Goal: Check status: Check status

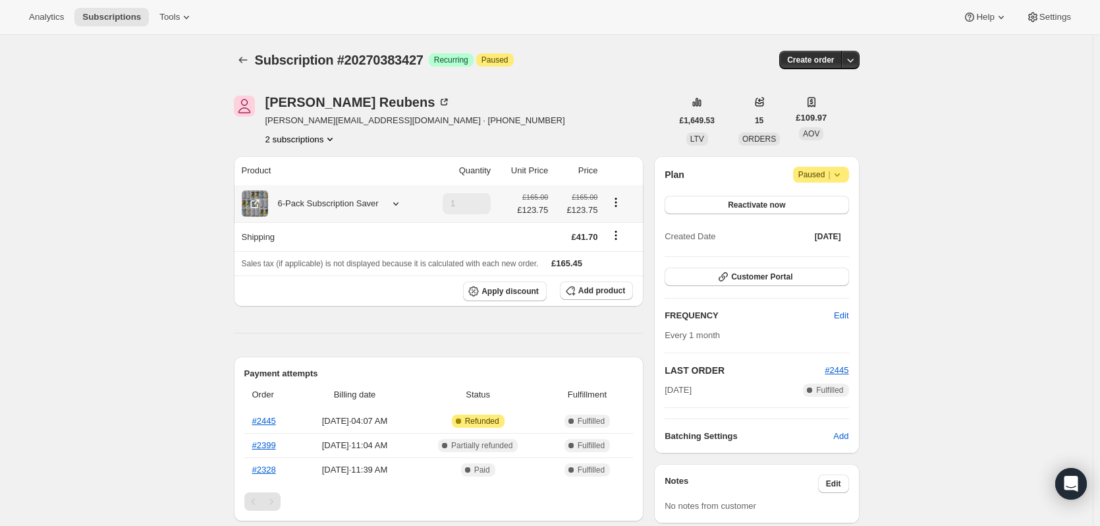
click at [393, 202] on icon at bounding box center [395, 203] width 13 height 13
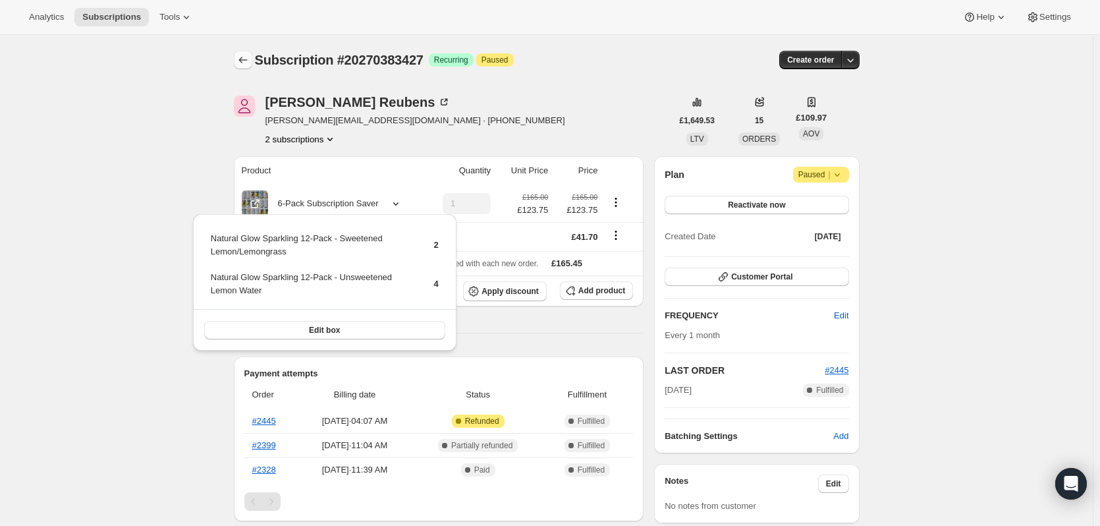
click at [249, 61] on icon "Subscriptions" at bounding box center [242, 59] width 13 height 13
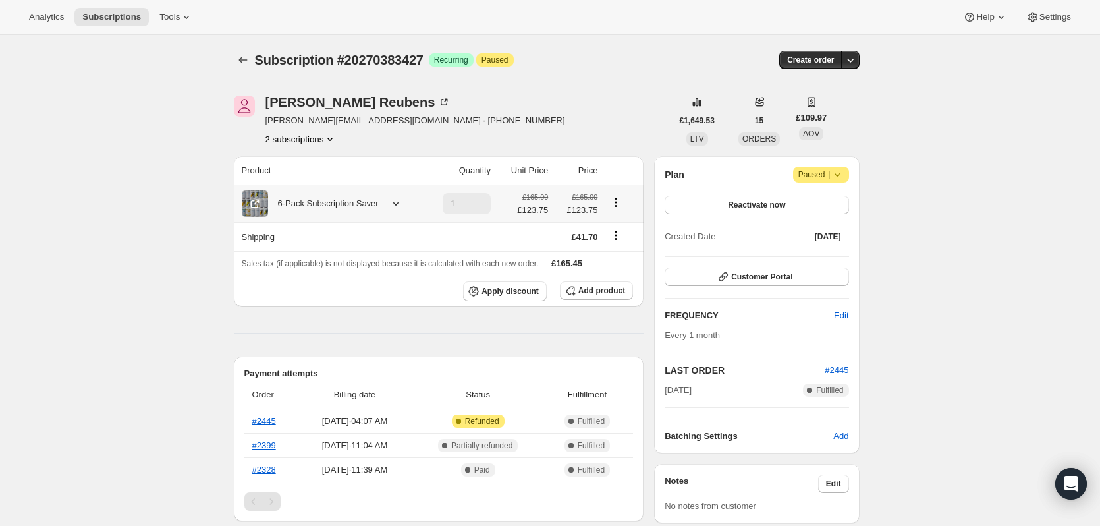
click at [388, 205] on div at bounding box center [393, 203] width 18 height 13
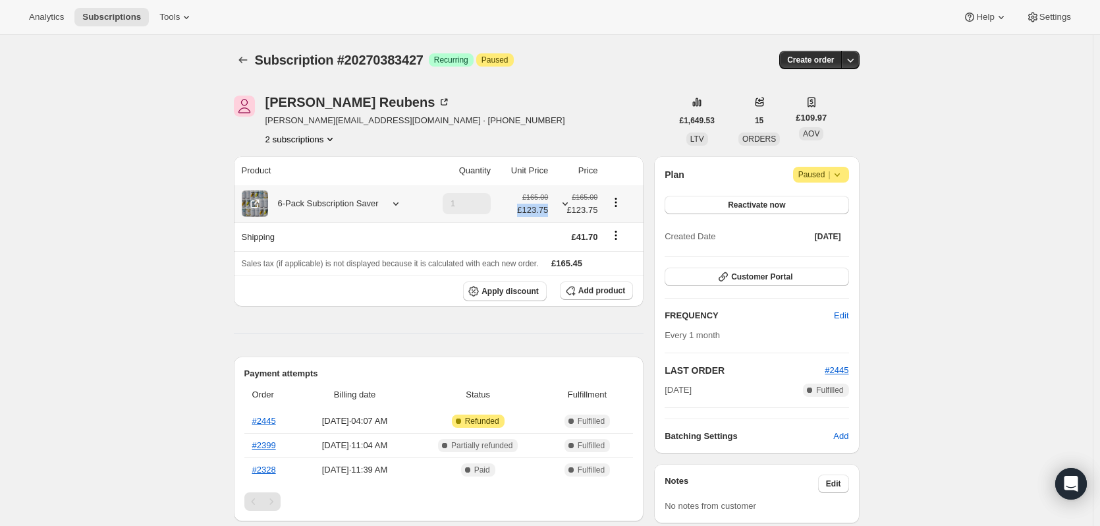
drag, startPoint x: 553, startPoint y: 215, endPoint x: 523, endPoint y: 213, distance: 30.3
click at [523, 213] on td "£165.00 £123.75" at bounding box center [523, 203] width 57 height 37
copy span "£123.75"
click at [267, 420] on link "#2445" at bounding box center [264, 421] width 24 height 10
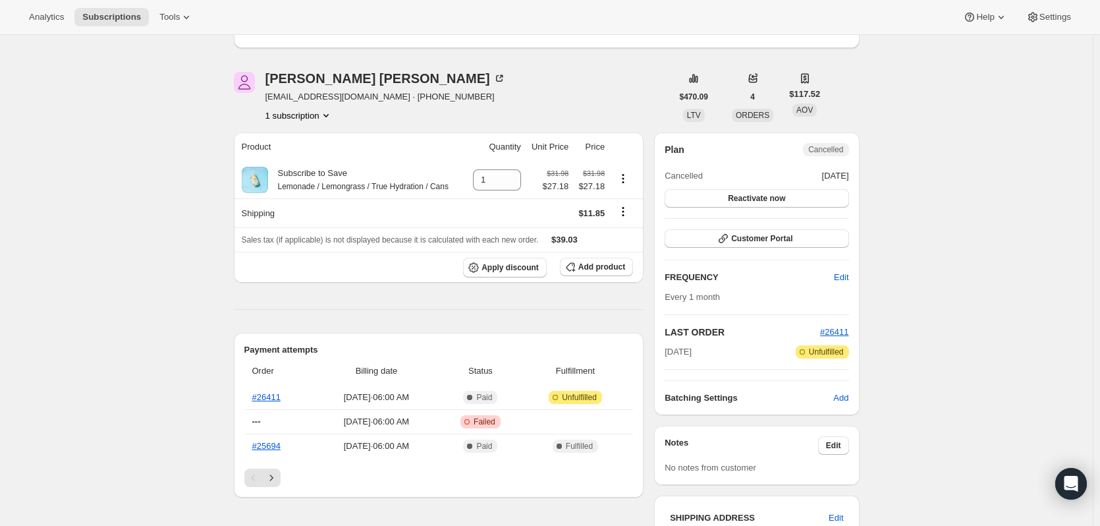
scroll to position [66, 0]
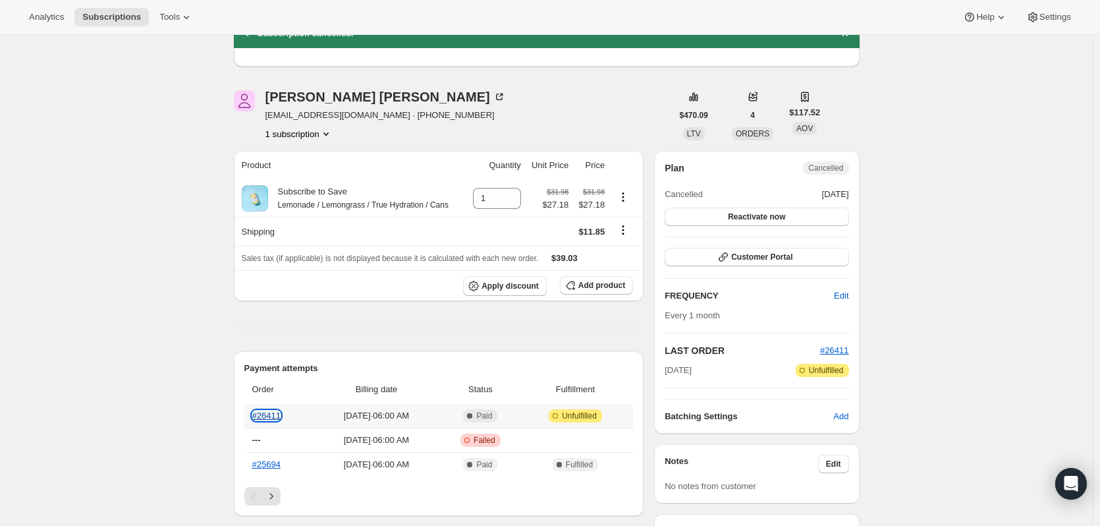
click at [268, 415] on link "#26411" at bounding box center [266, 415] width 28 height 10
